Goal: Task Accomplishment & Management: Manage account settings

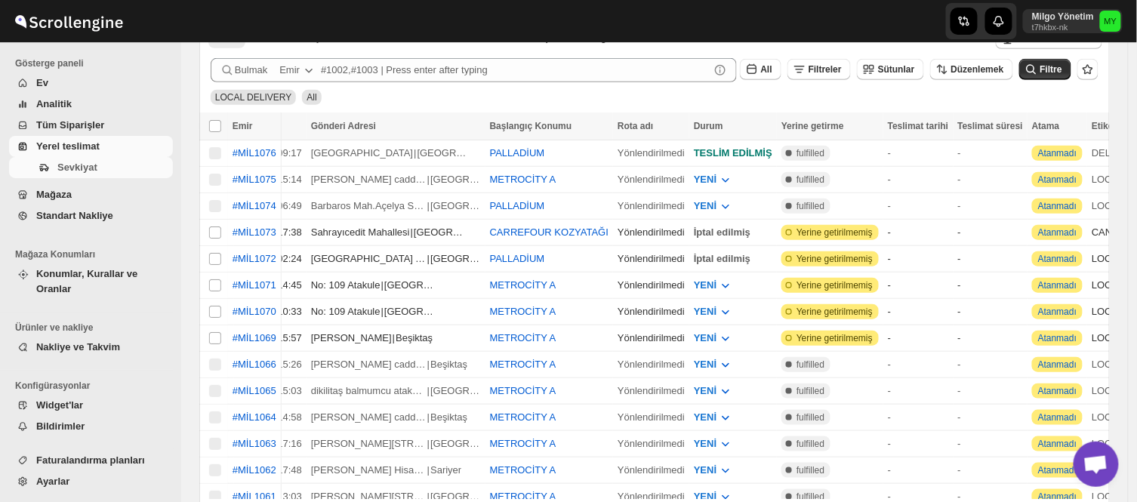
scroll to position [0, 308]
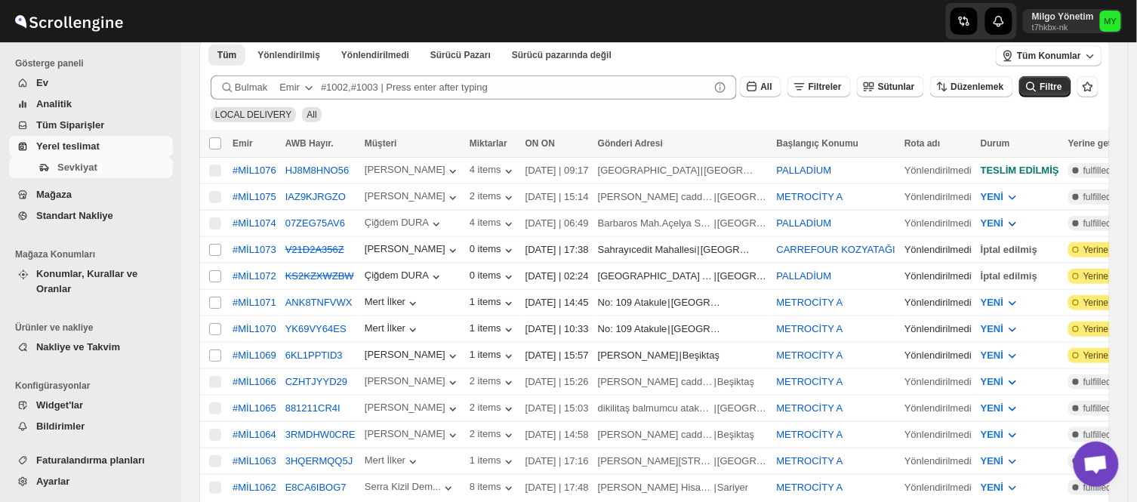
click at [981, 217] on span "YENİ" at bounding box center [992, 222] width 23 height 11
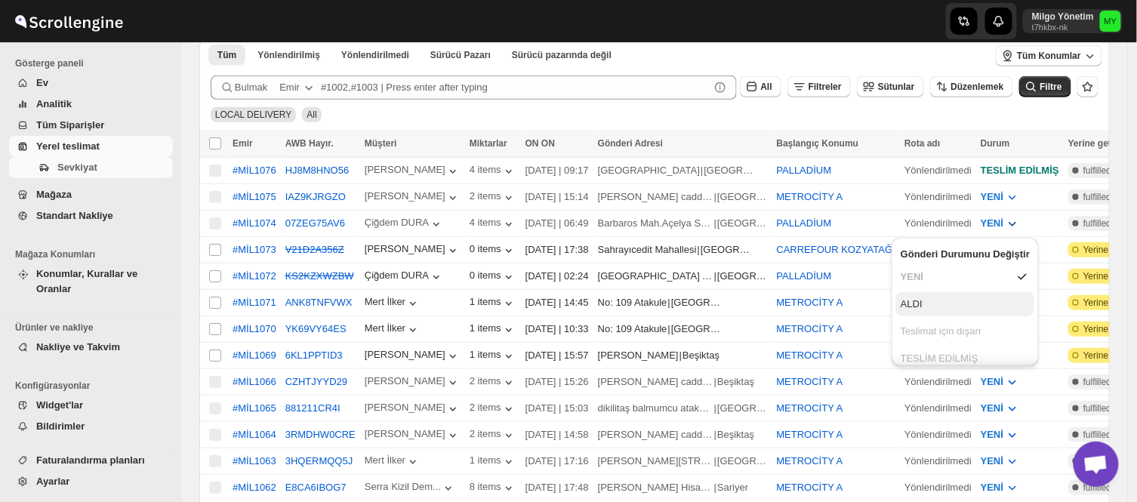
click at [934, 298] on button "ALDI" at bounding box center [965, 304] width 138 height 24
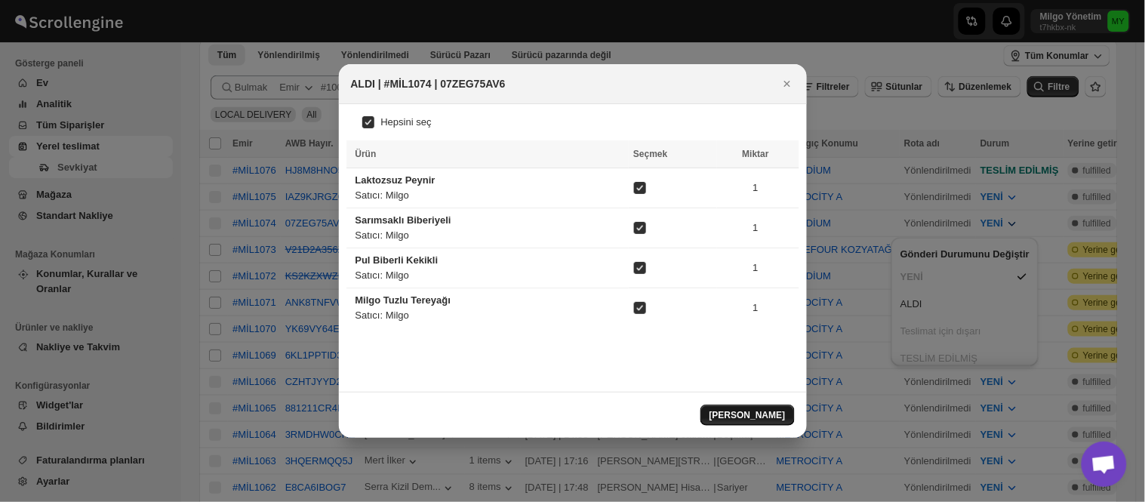
click at [762, 414] on span "[PERSON_NAME]" at bounding box center [748, 415] width 76 height 12
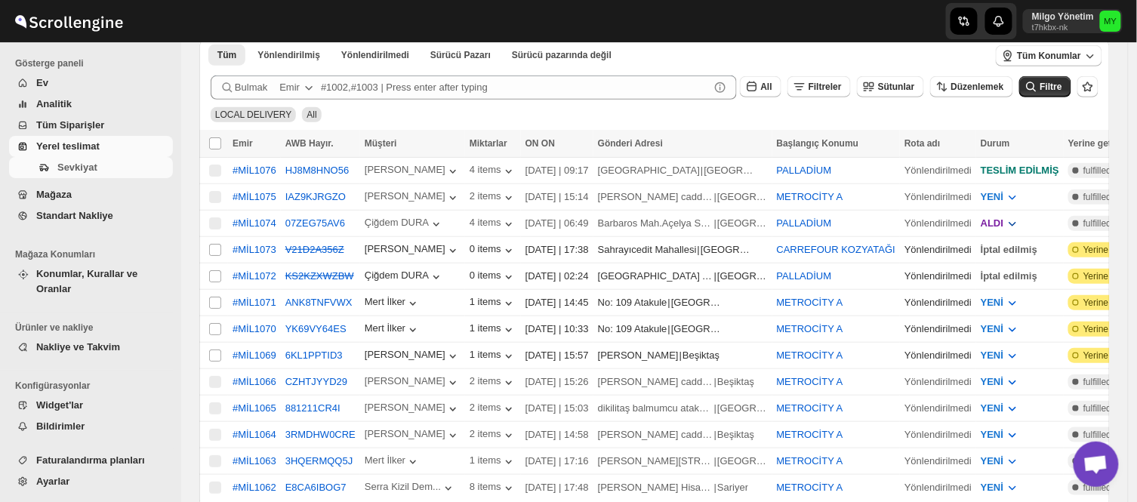
click at [981, 221] on span "ALDI" at bounding box center [992, 222] width 23 height 11
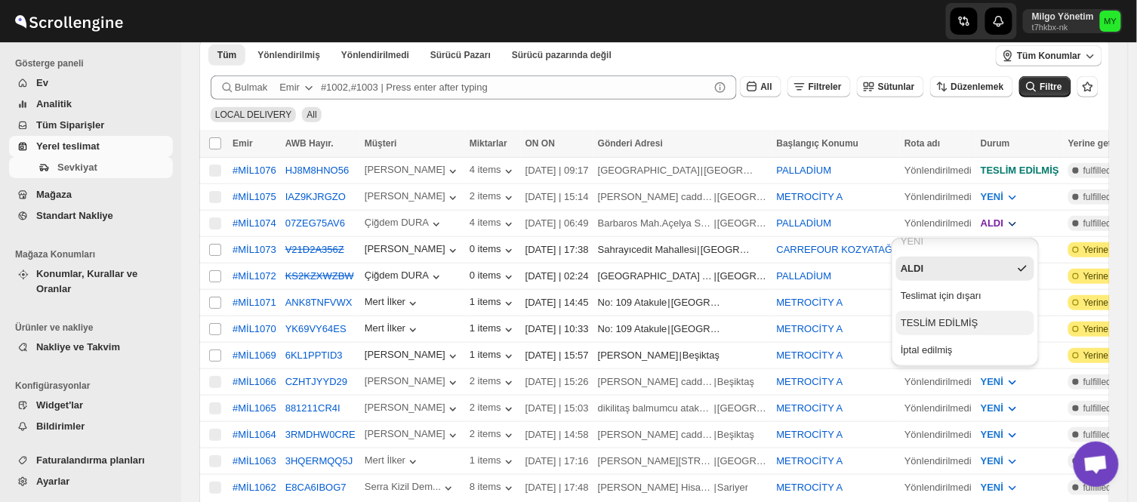
click at [929, 320] on div "TESLİM EDİLMİŞ" at bounding box center [940, 323] width 78 height 15
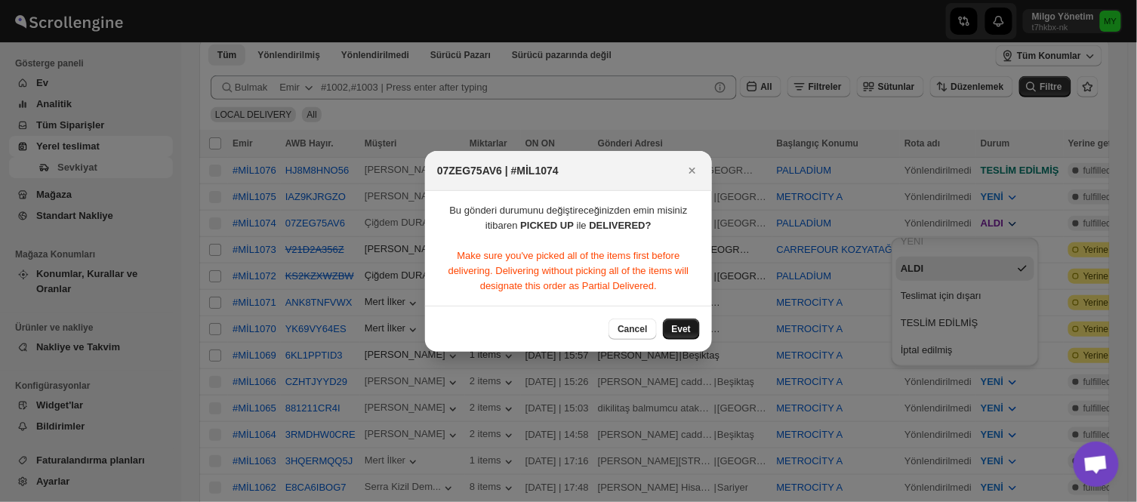
click at [682, 331] on span "Evet" at bounding box center [681, 329] width 19 height 12
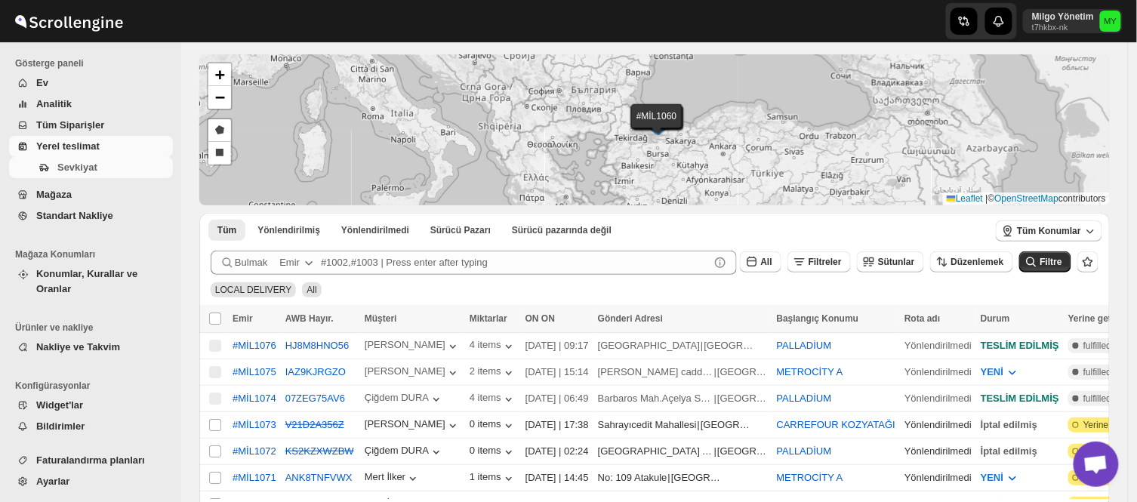
scroll to position [84, 0]
